Goal: Navigation & Orientation: Find specific page/section

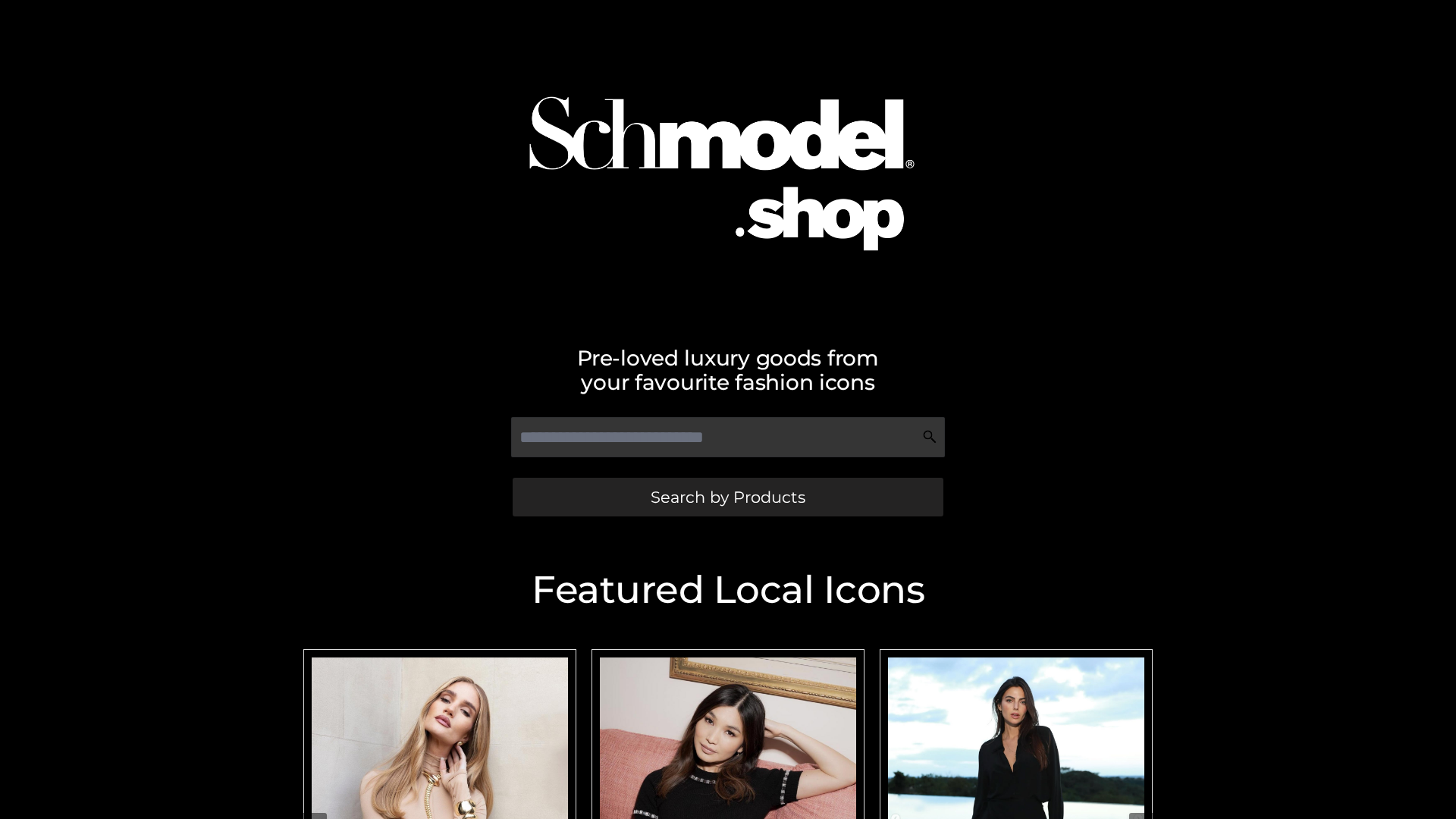
click at [727, 497] on span "Search by Products" at bounding box center [728, 497] width 155 height 16
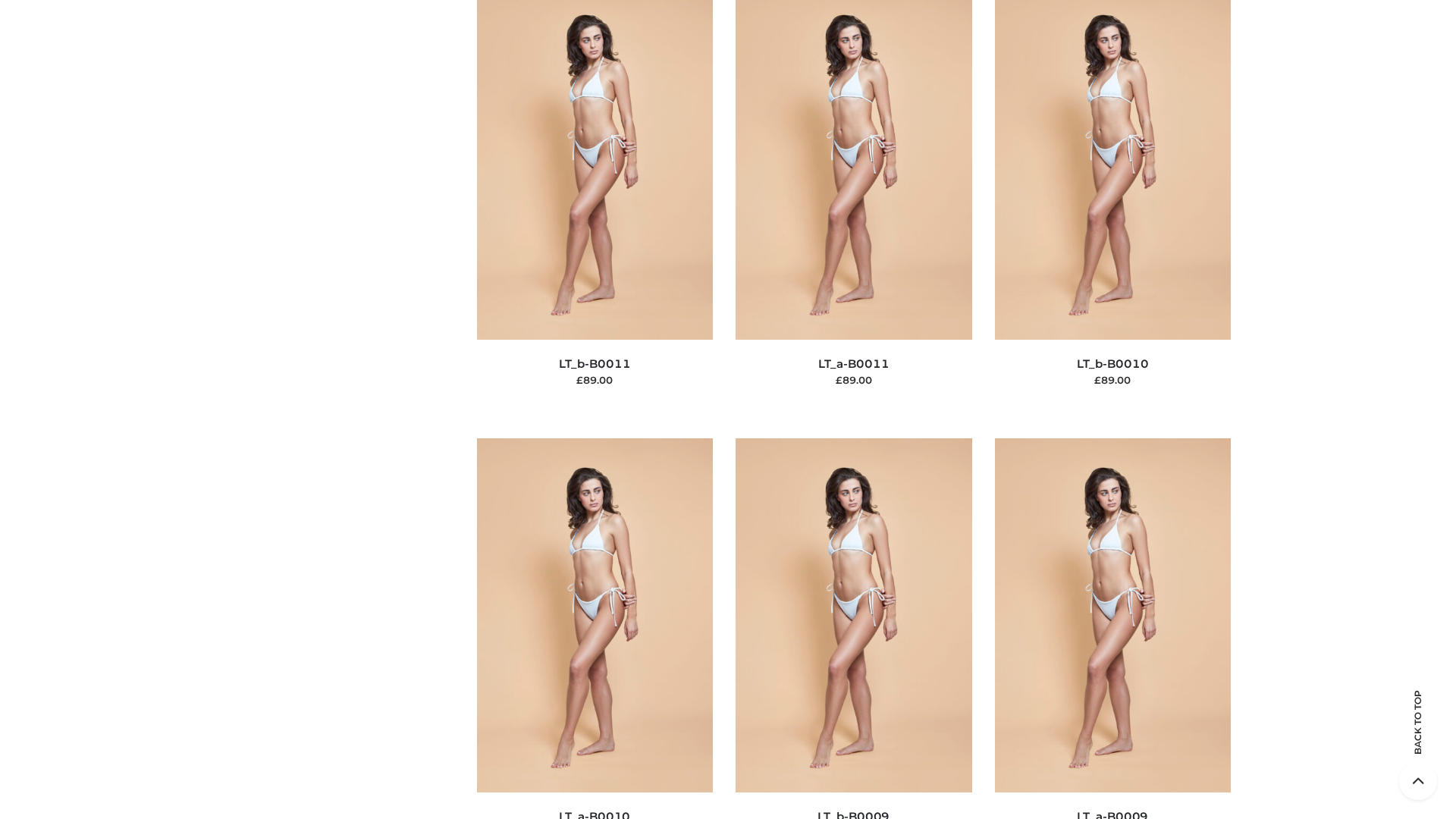
scroll to position [6809, 0]
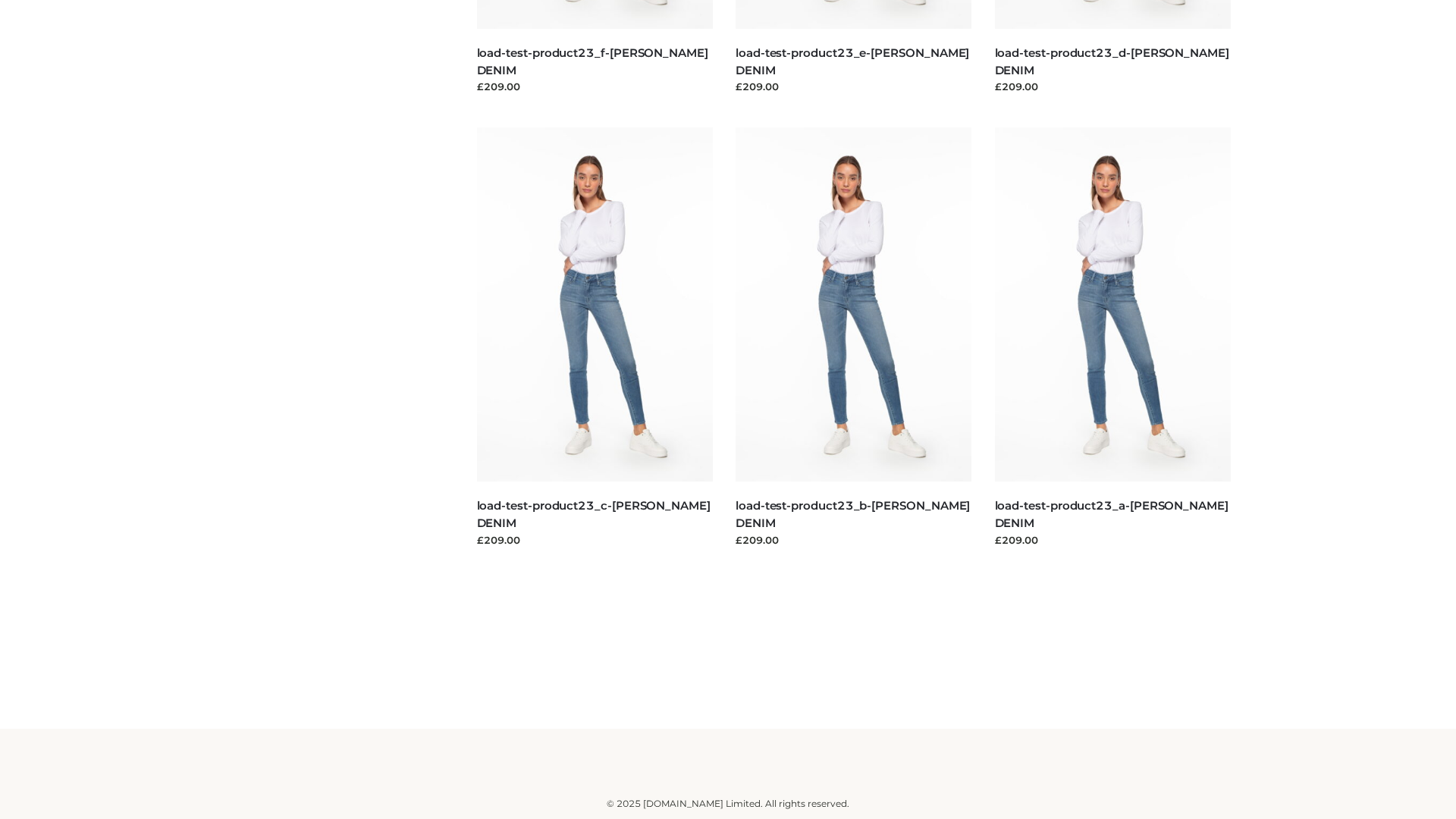
scroll to position [1330, 0]
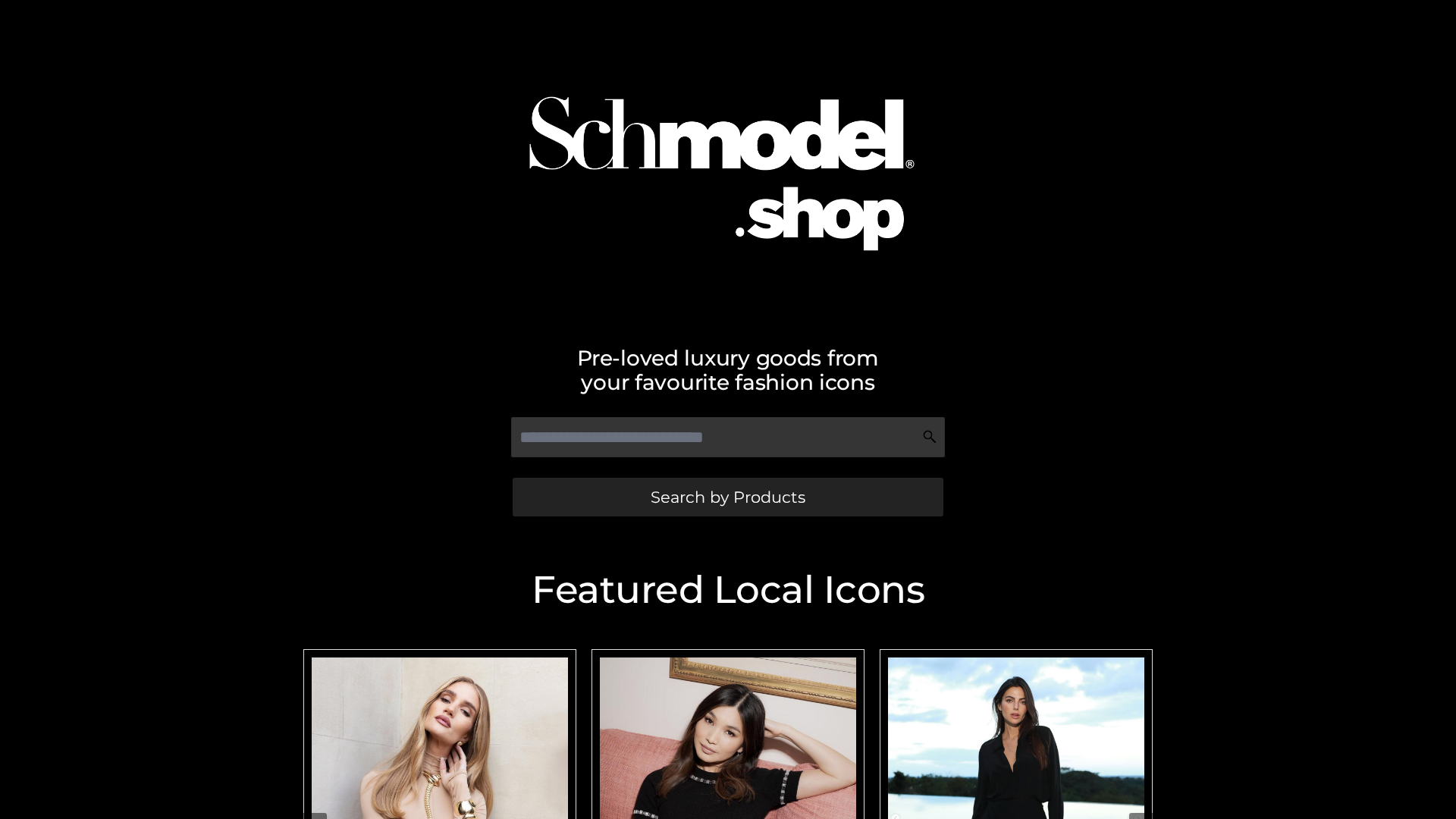
click at [727, 497] on span "Search by Products" at bounding box center [728, 497] width 155 height 16
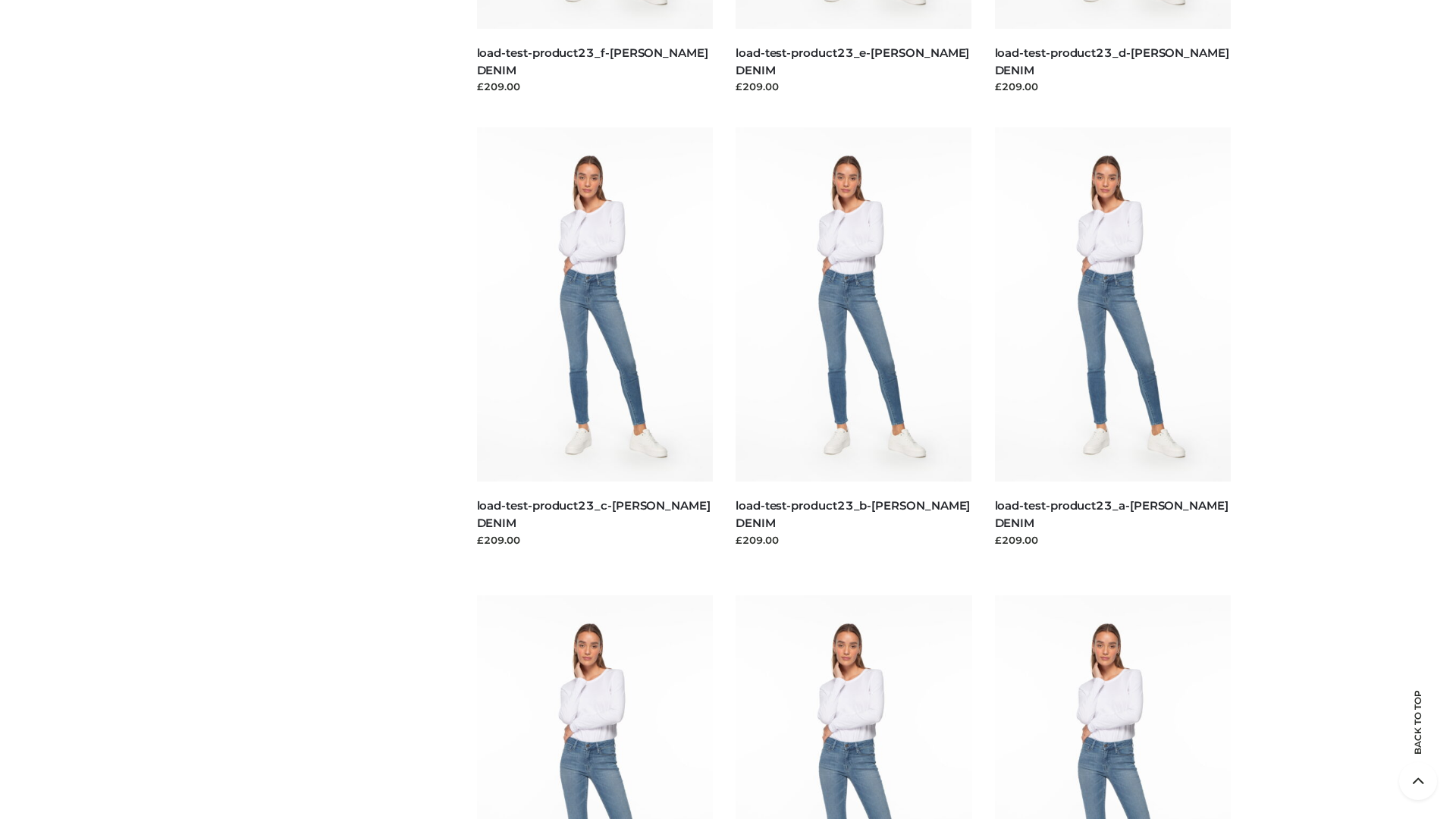
scroll to position [3156, 0]
